Goal: Browse casually

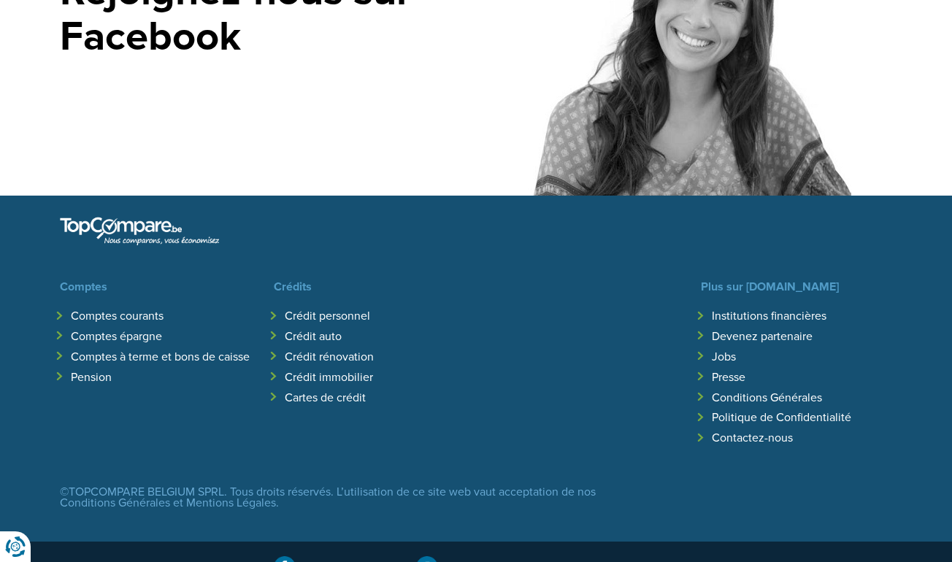
scroll to position [4018, 0]
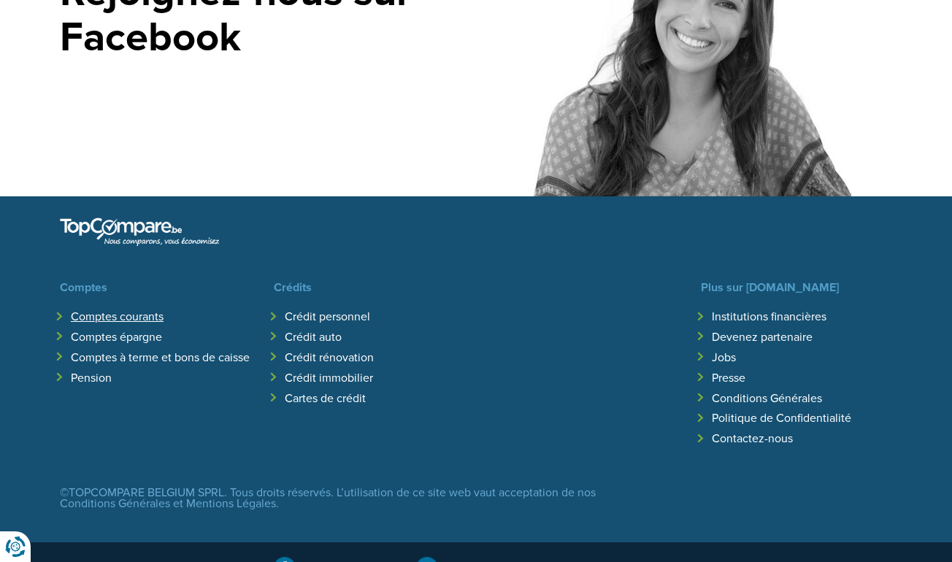
click at [99, 309] on link "Comptes courants" at bounding box center [117, 316] width 93 height 15
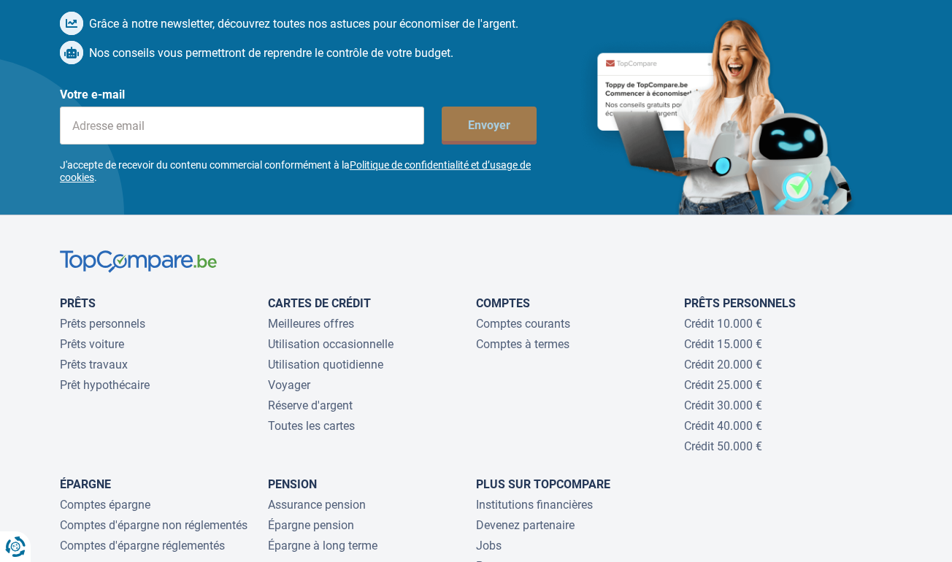
scroll to position [4717, 0]
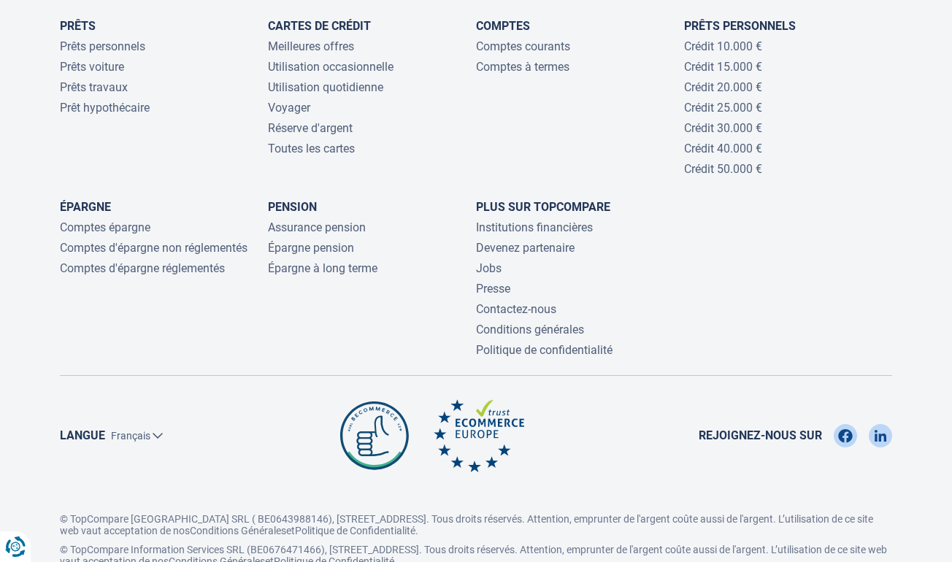
scroll to position [2274, 0]
click at [483, 262] on link "Jobs" at bounding box center [489, 269] width 26 height 14
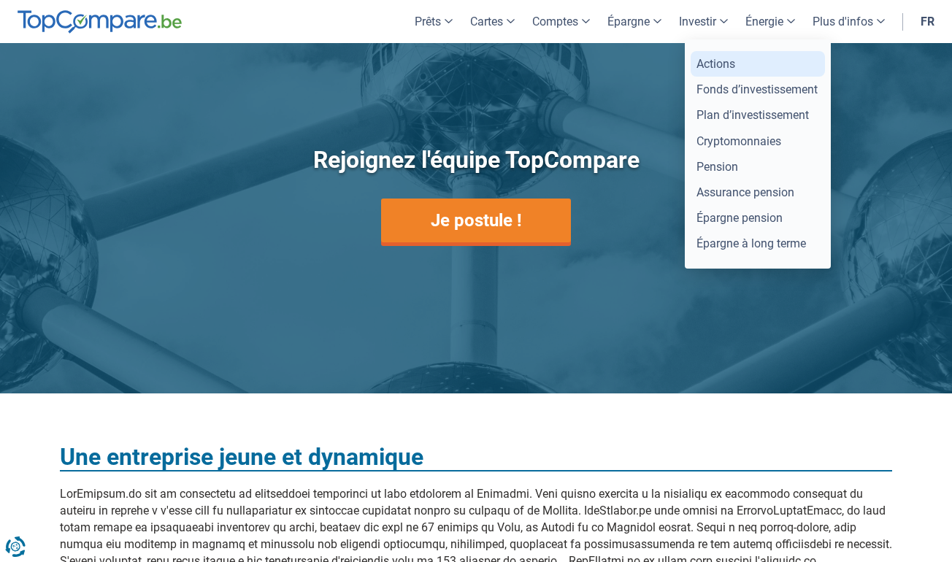
click at [726, 61] on link "Actions" at bounding box center [758, 64] width 134 height 26
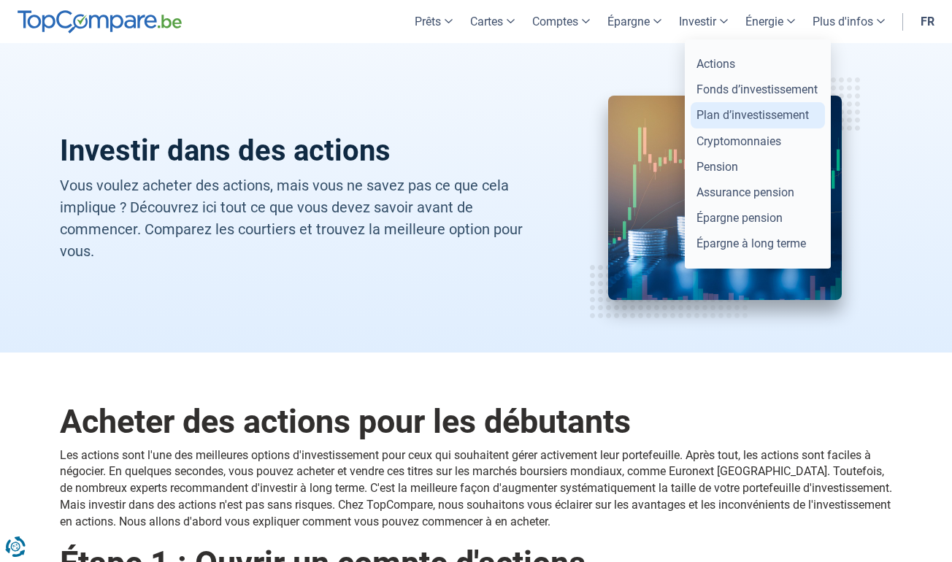
click at [729, 114] on link "Plan d’investissement" at bounding box center [758, 115] width 134 height 26
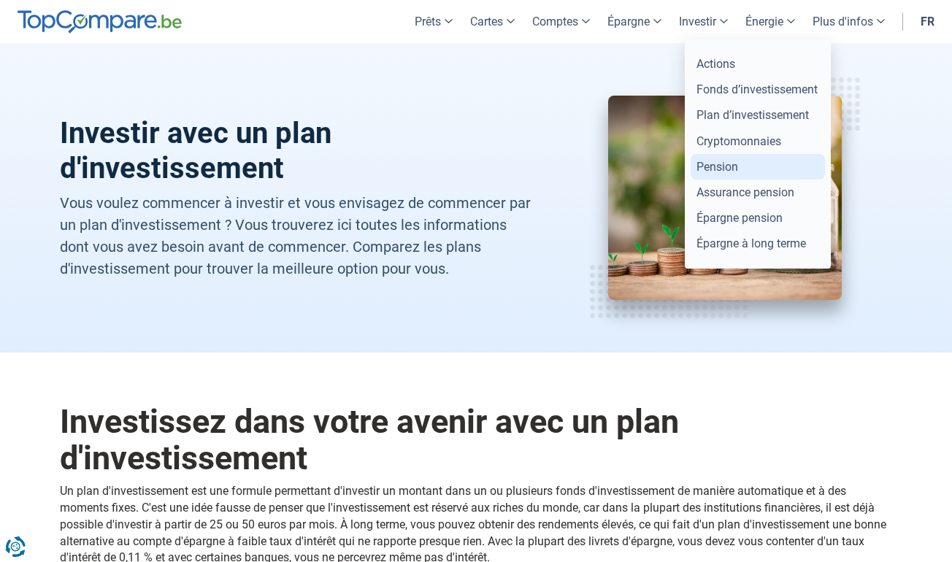
click at [728, 162] on link "Pension" at bounding box center [758, 167] width 134 height 26
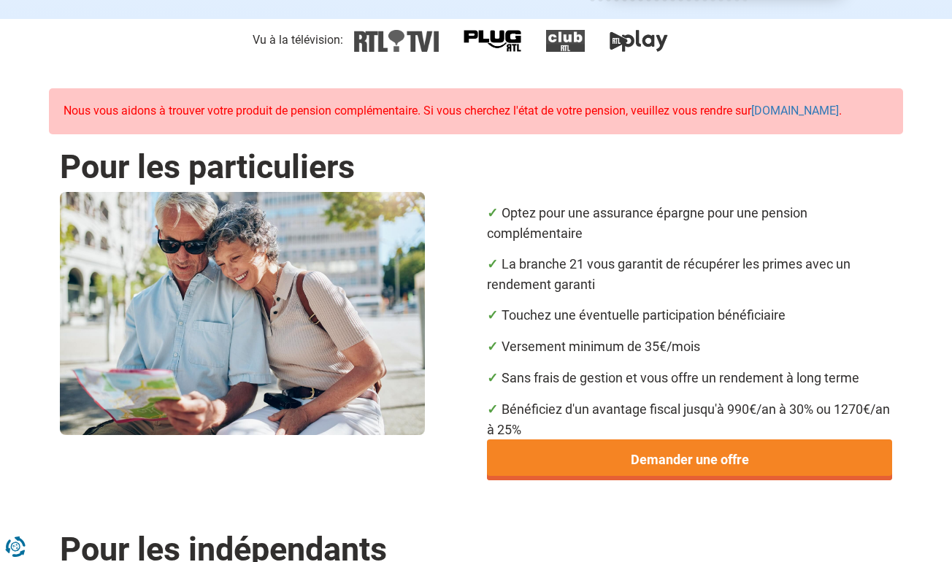
scroll to position [303, 0]
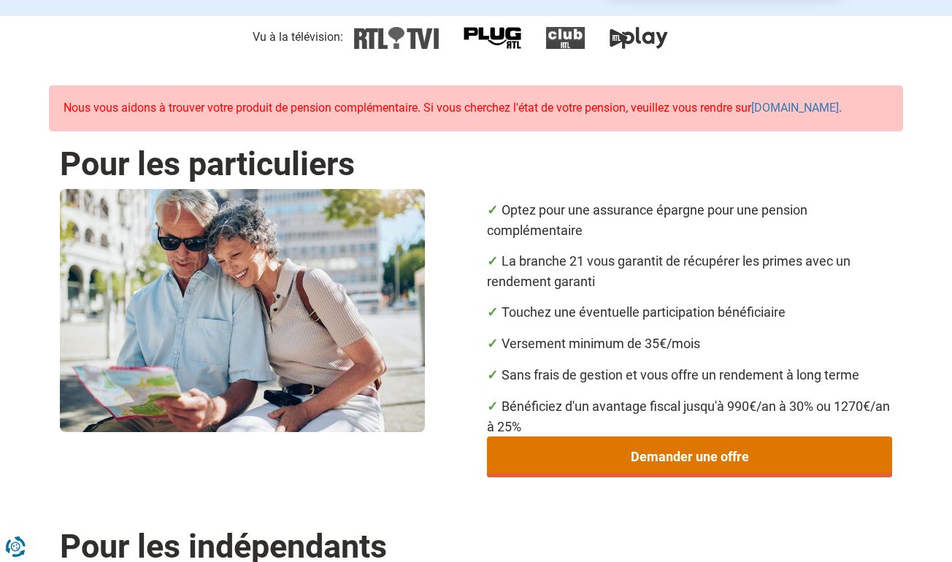
click at [570, 453] on link "Demander une offre" at bounding box center [689, 456] width 405 height 41
click at [645, 450] on link "Demander une offre" at bounding box center [689, 456] width 405 height 41
click at [704, 455] on link "Demander une offre" at bounding box center [689, 456] width 405 height 41
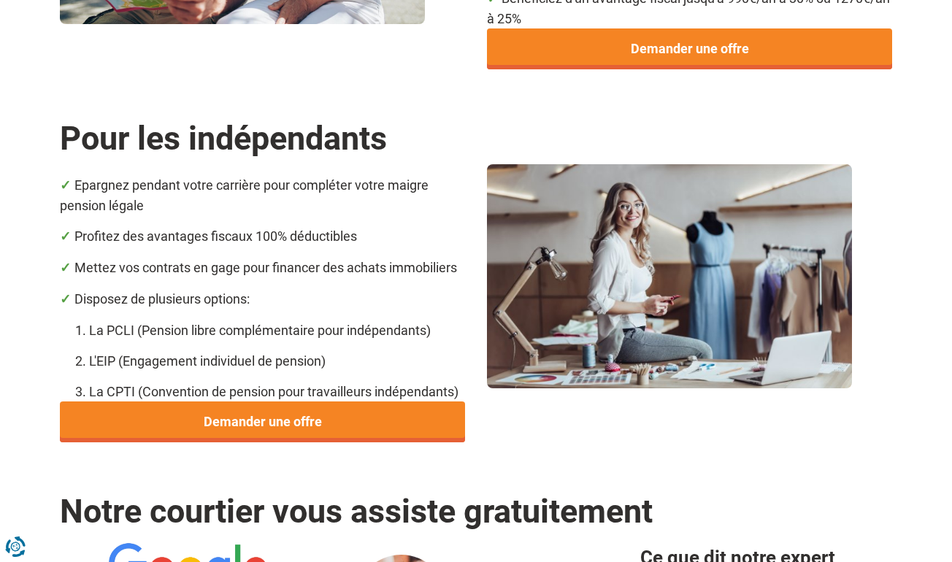
scroll to position [723, 0]
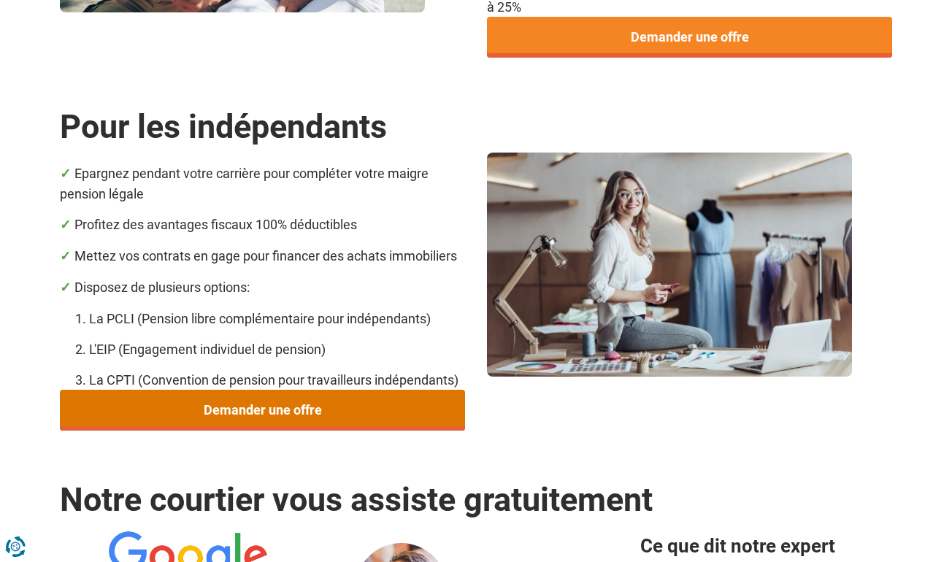
click at [283, 390] on link "Demander une offre" at bounding box center [262, 410] width 405 height 41
click at [324, 419] on link "Demander une offre" at bounding box center [262, 410] width 405 height 41
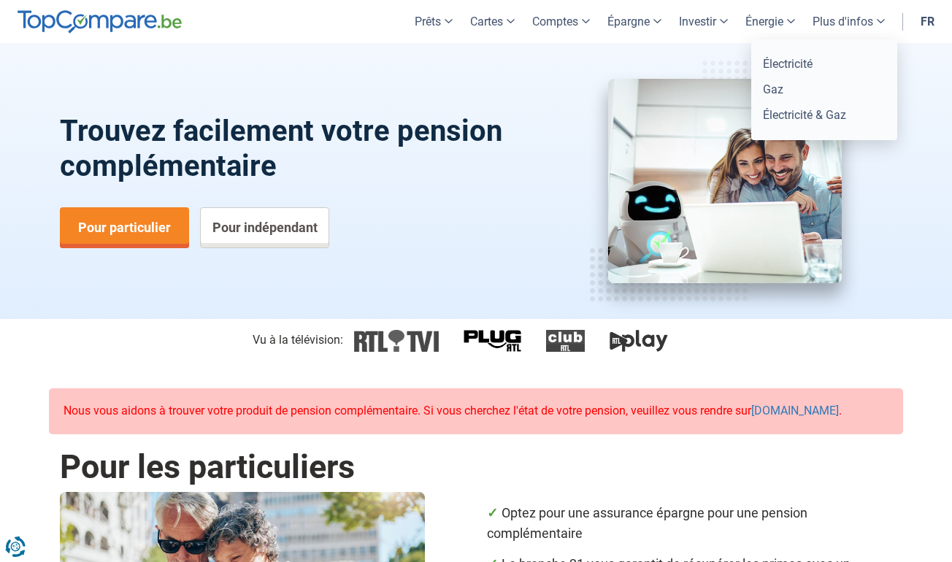
scroll to position [0, 0]
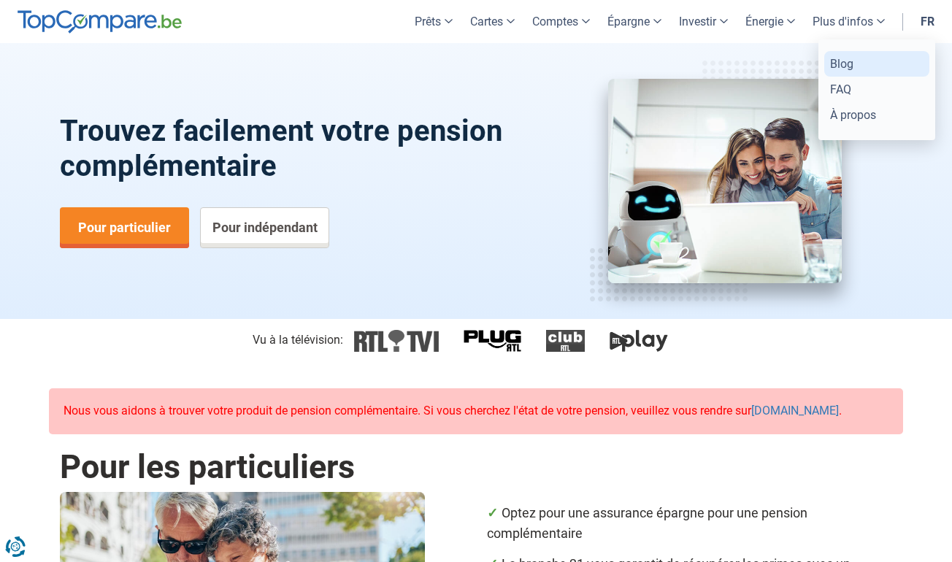
click at [847, 61] on link "Blog" at bounding box center [876, 64] width 105 height 26
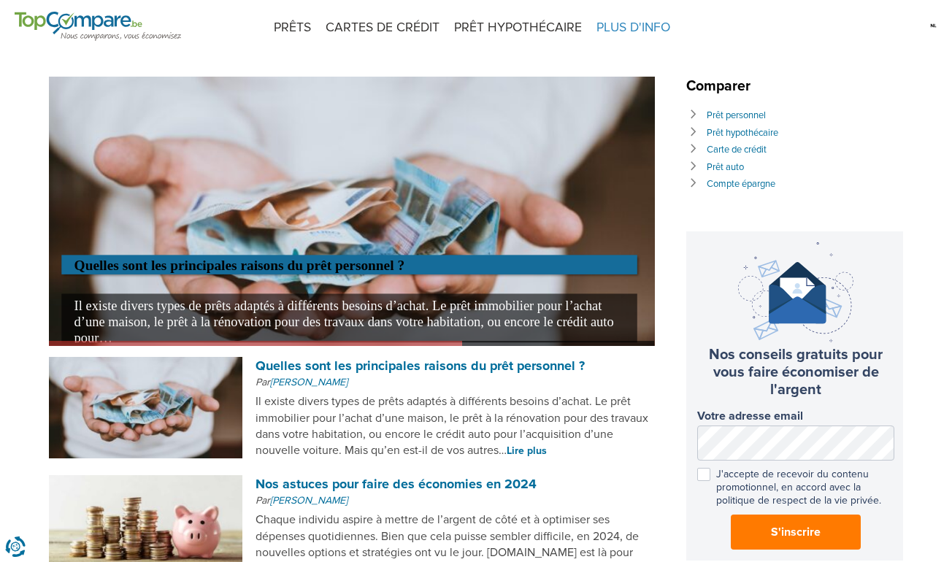
click at [657, 32] on span "PLUS D'INFO" at bounding box center [633, 27] width 88 height 55
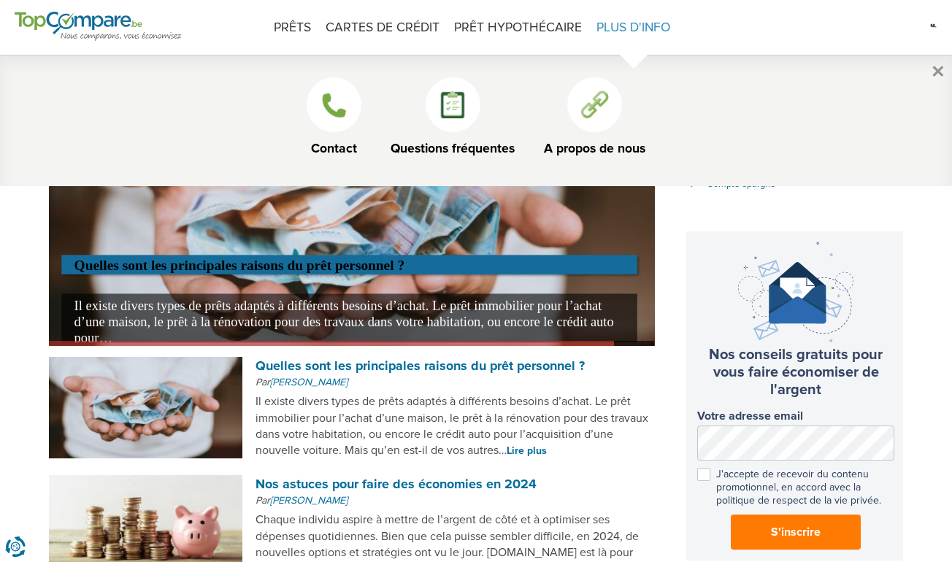
click at [623, 133] on link "A propos de nous" at bounding box center [594, 117] width 101 height 80
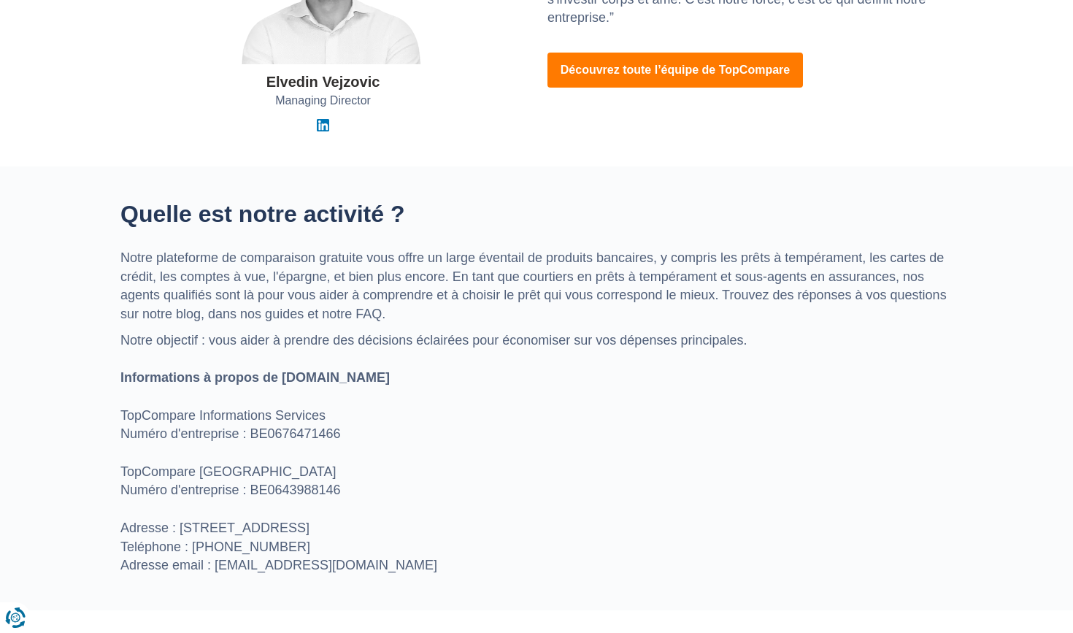
scroll to position [414, 0]
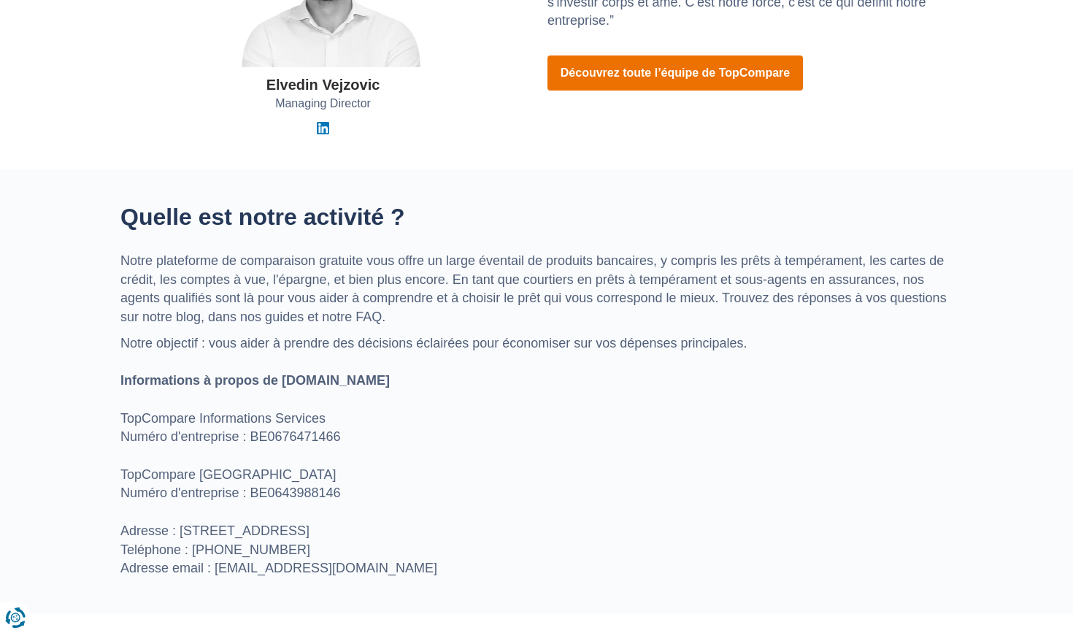
click at [640, 68] on link "Découvrez toute l’équipe de TopCompare" at bounding box center [674, 72] width 255 height 35
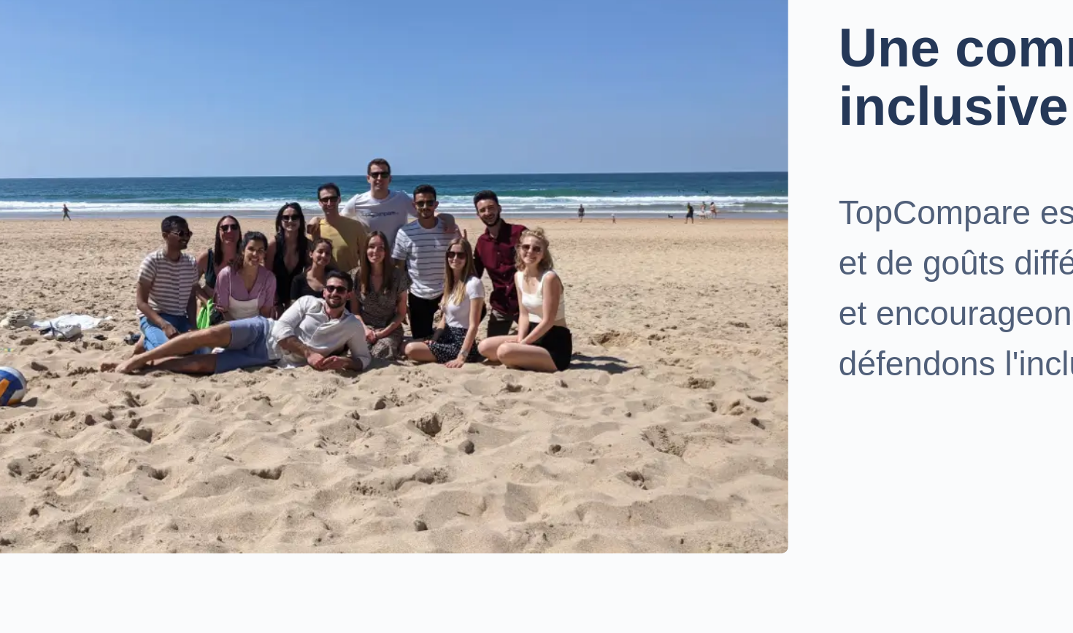
scroll to position [1874, 0]
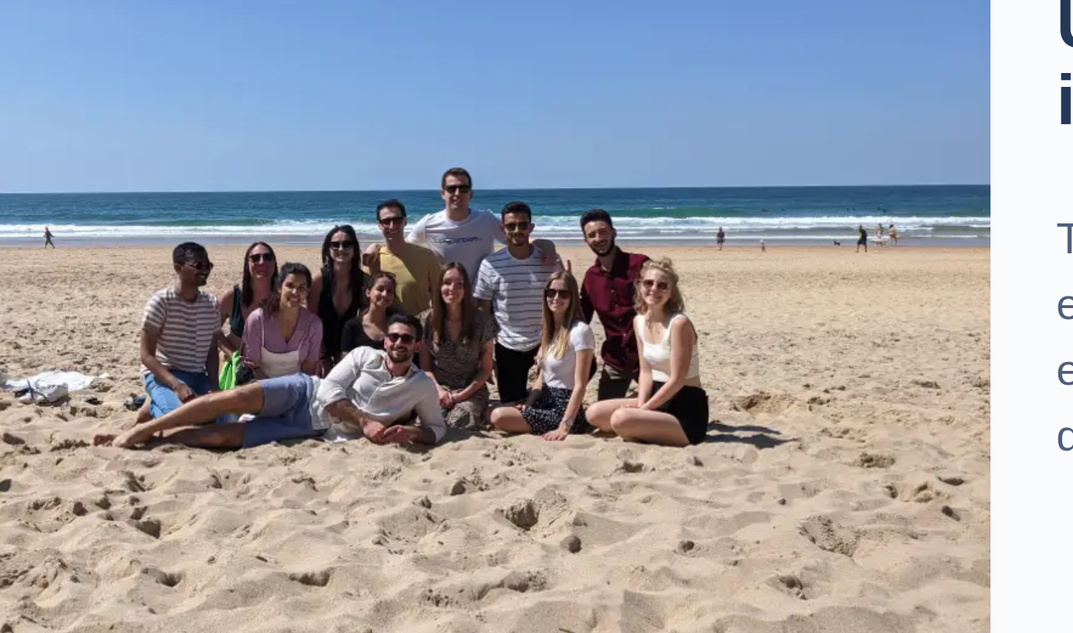
click at [120, 323] on img at bounding box center [322, 475] width 405 height 304
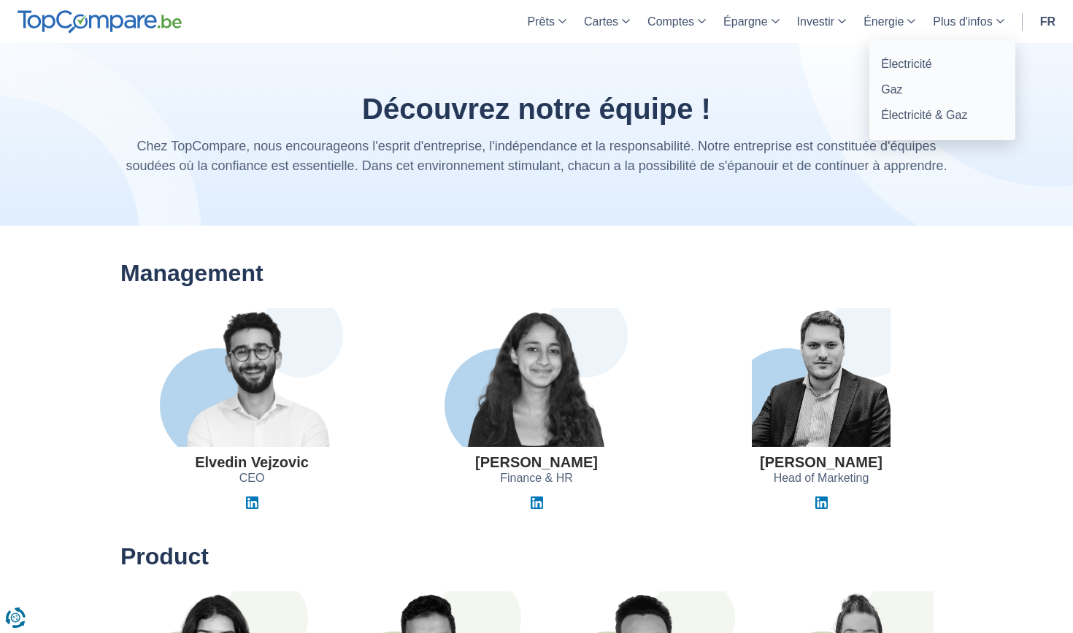
scroll to position [0, 0]
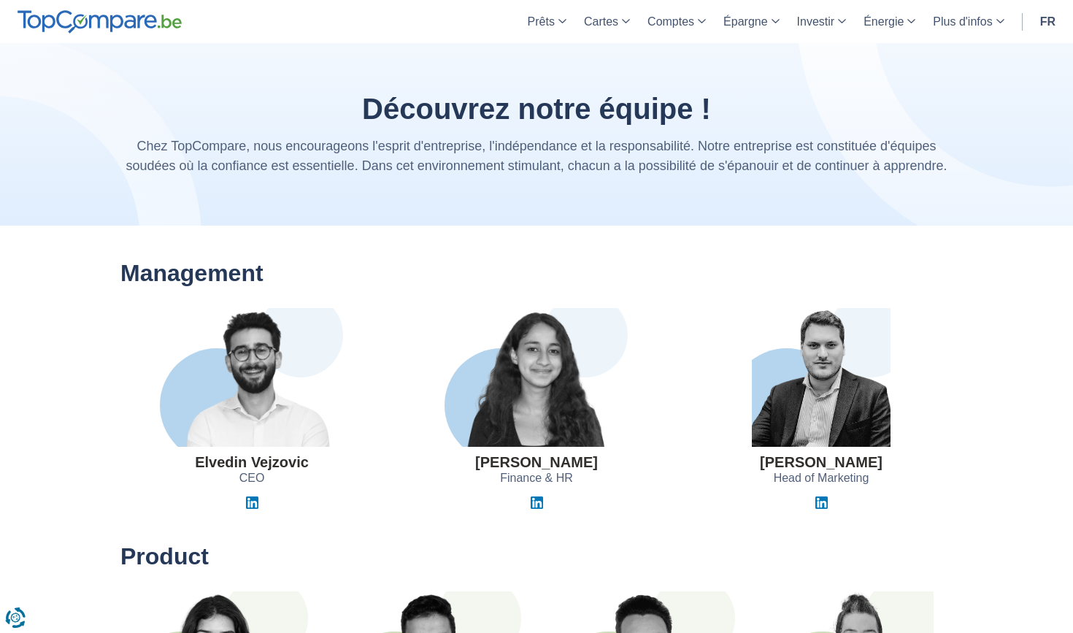
click at [169, 34] on header "Prêts Prêt personnel Prêt hypothécaire Prêt voiture Prêt travaux Cartes Cartes …" at bounding box center [536, 21] width 1073 height 43
click at [144, 20] on img at bounding box center [100, 21] width 164 height 23
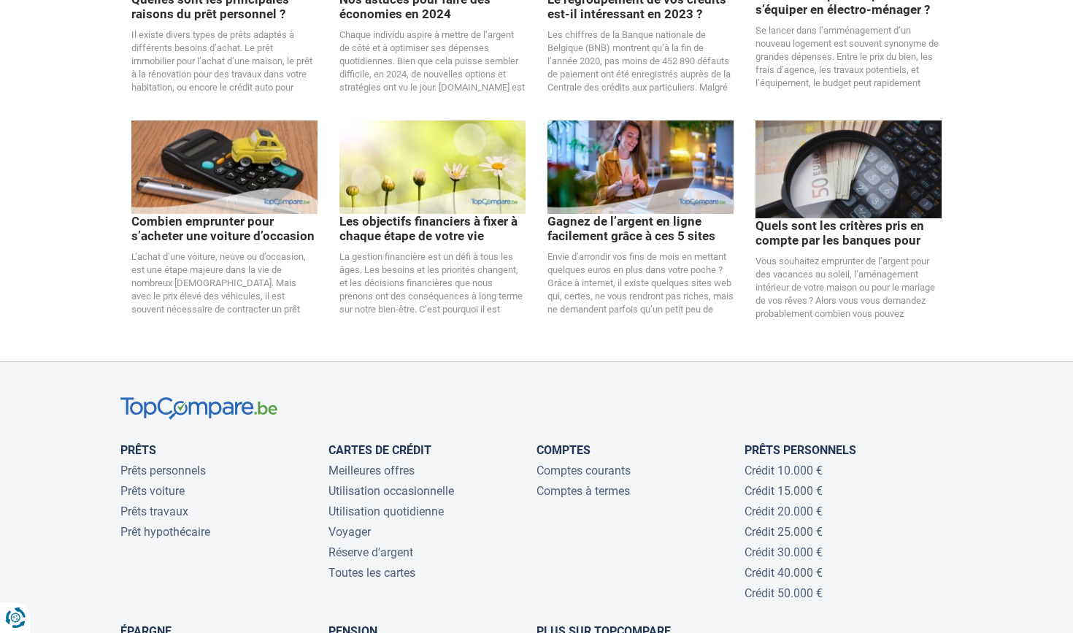
scroll to position [3110, 0]
